Goal: Task Accomplishment & Management: Use online tool/utility

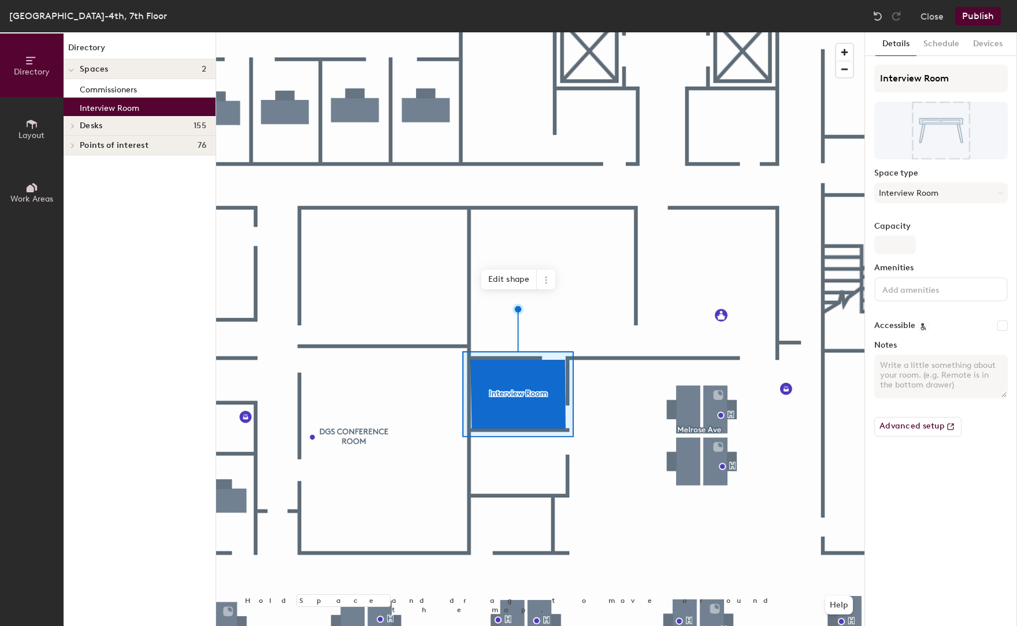
click at [896, 370] on textarea "Notes" at bounding box center [940, 377] width 133 height 44
type textarea "P"
type textarea "T"
type textarea "Interview Room may be reserved through Outlook."
click at [916, 471] on div "Details Schedule Devices Interview Room Space type Interview Room Capacity Amen…" at bounding box center [941, 329] width 152 height 594
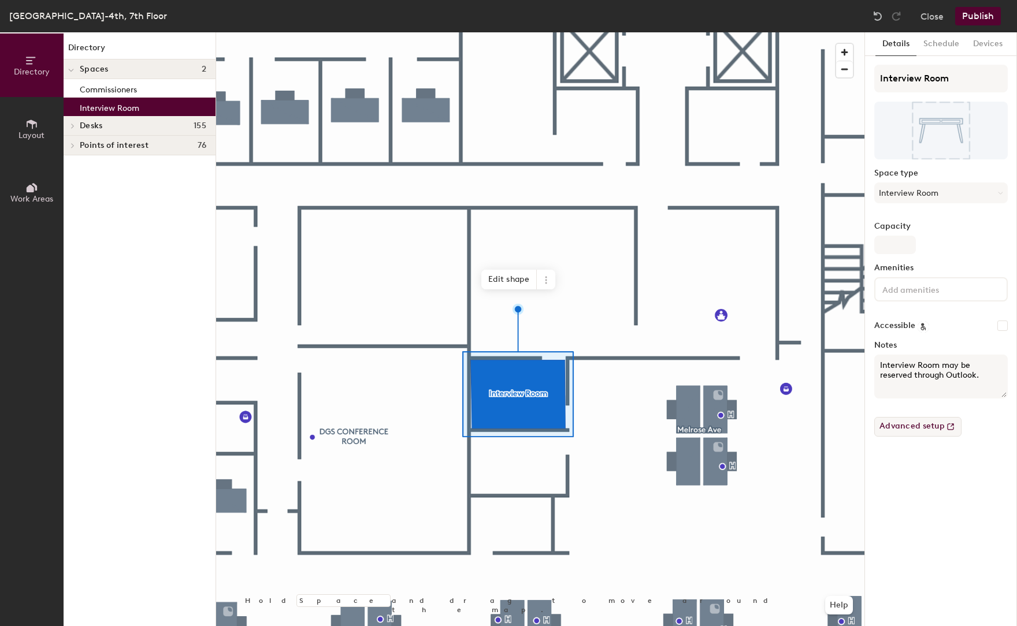
click at [904, 423] on button "Advanced setup" at bounding box center [917, 427] width 87 height 20
click at [928, 481] on div "Details Schedule Devices Interview Room Space type Interview Room Capacity Amen…" at bounding box center [941, 329] width 152 height 594
click at [943, 42] on button "Schedule" at bounding box center [941, 44] width 50 height 24
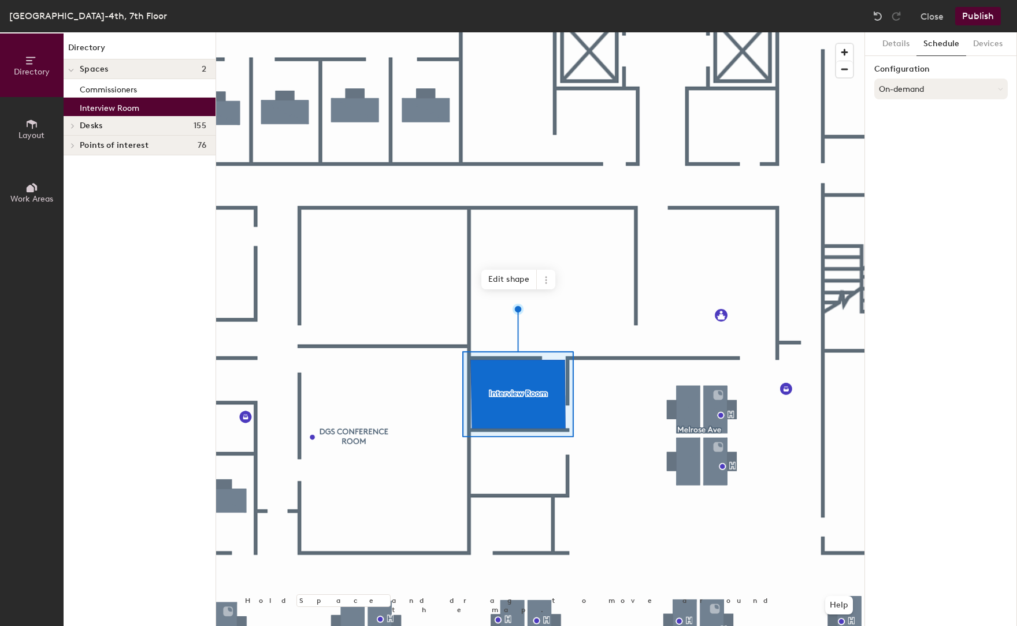
click at [998, 88] on icon at bounding box center [1000, 89] width 5 height 5
click at [899, 151] on div "Request-only" at bounding box center [941, 152] width 132 height 17
click at [993, 114] on button "Select account" at bounding box center [940, 114] width 133 height 21
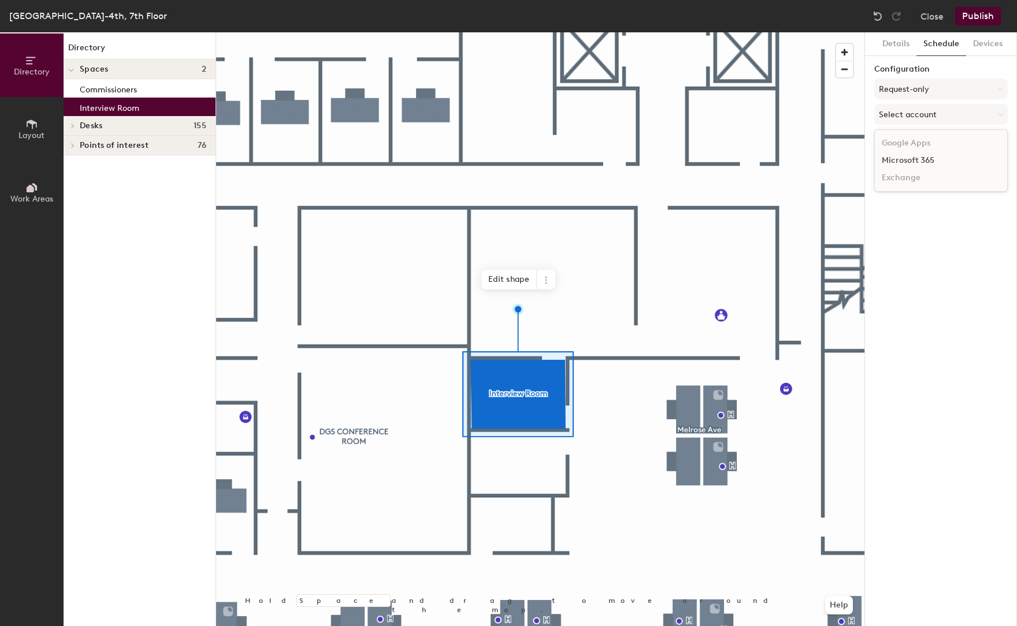
click at [931, 159] on div "Microsoft 365" at bounding box center [941, 160] width 132 height 17
click at [1001, 87] on icon at bounding box center [1000, 89] width 5 height 5
click at [899, 118] on div "On-demand" at bounding box center [941, 117] width 132 height 17
click at [925, 161] on div "Details Schedule Devices Configuration On-demand" at bounding box center [941, 329] width 152 height 594
click at [619, 32] on div at bounding box center [540, 32] width 648 height 0
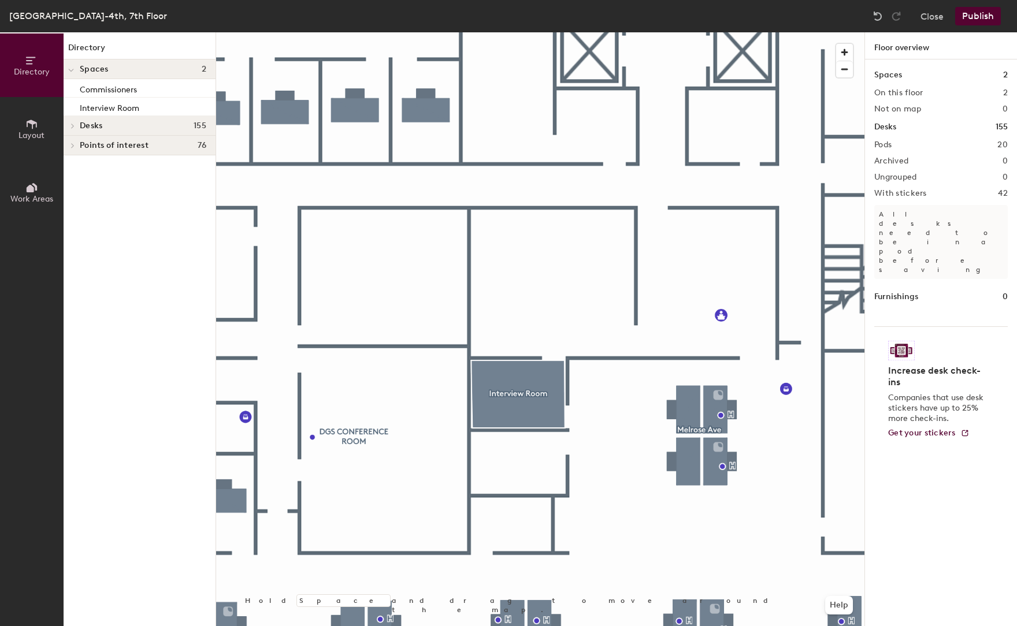
click at [982, 10] on button "Publish" at bounding box center [978, 16] width 46 height 18
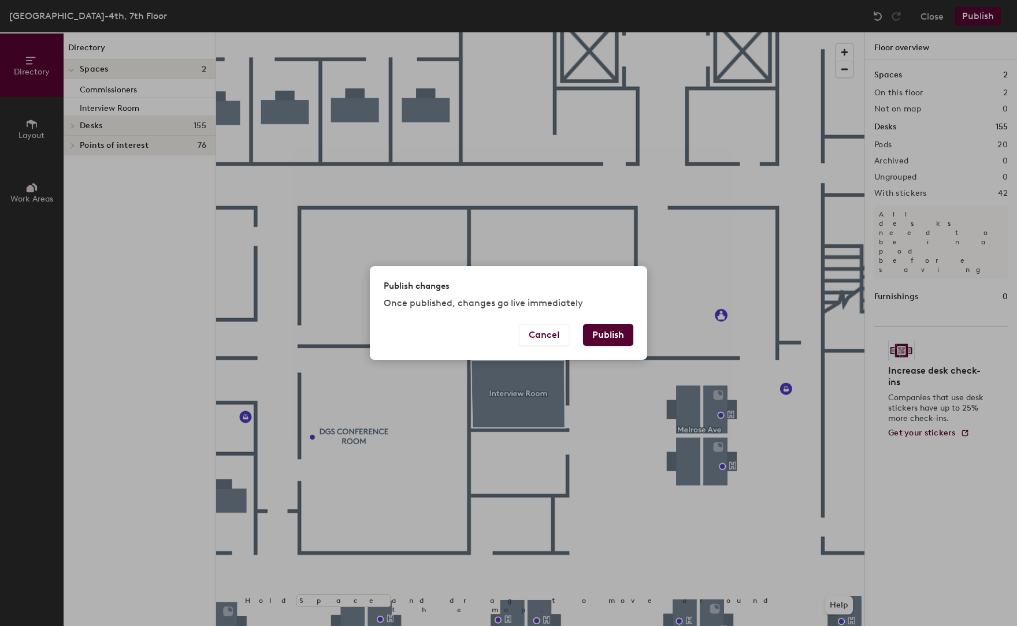
click at [610, 333] on button "Publish" at bounding box center [608, 335] width 50 height 22
